Goal: Task Accomplishment & Management: Manage account settings

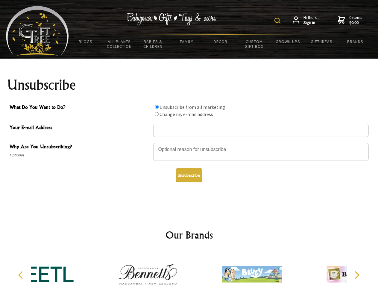
click at [278, 21] on img at bounding box center [277, 21] width 6 height 6
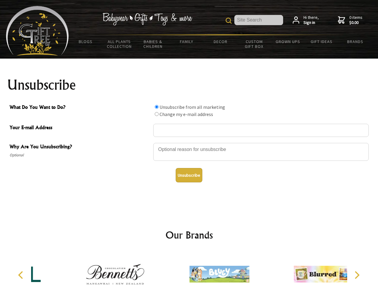
click at [189, 143] on div at bounding box center [260, 152] width 215 height 21
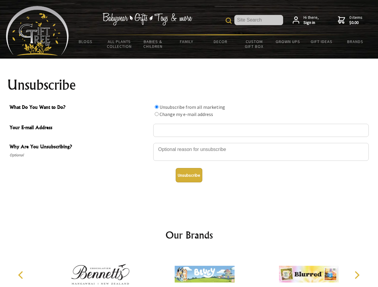
click at [157, 107] on input "What Do You Want to Do?" at bounding box center [157, 107] width 4 height 4
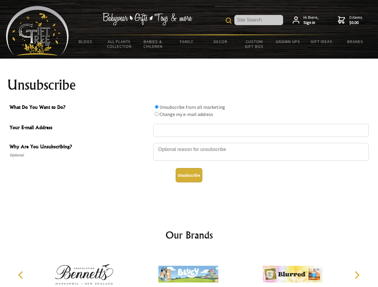
click at [157, 114] on input "What Do You Want to Do?" at bounding box center [157, 114] width 4 height 4
radio input "true"
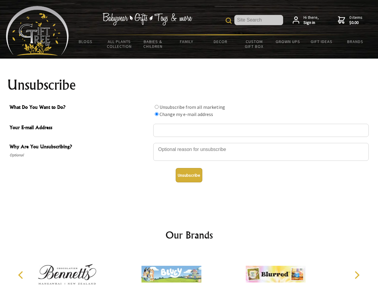
click at [189, 175] on button "Unsubscribe" at bounding box center [189, 175] width 27 height 14
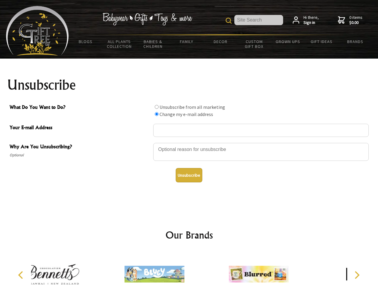
click at [189, 270] on div at bounding box center [154, 275] width 104 height 47
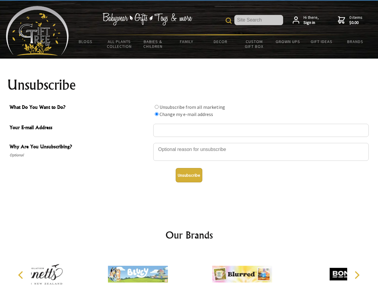
click at [22, 275] on icon "Previous" at bounding box center [21, 275] width 8 height 8
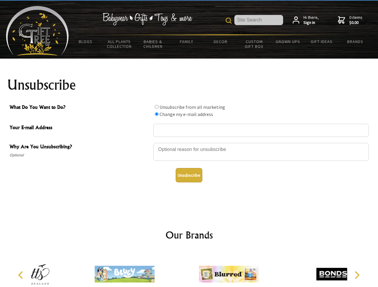
click at [357, 275] on icon "Next" at bounding box center [357, 275] width 8 height 8
